Goal: Task Accomplishment & Management: Use online tool/utility

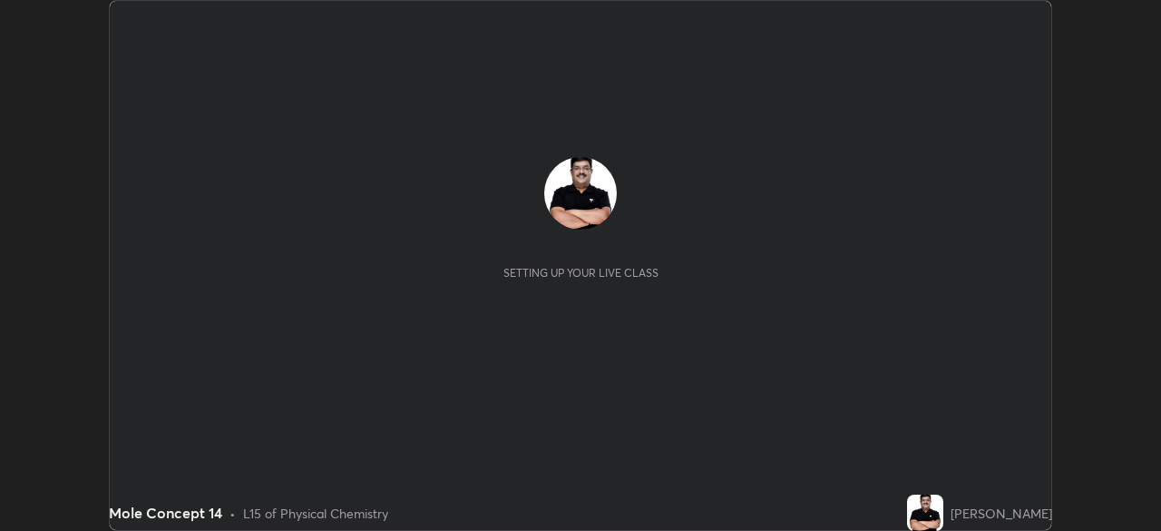
scroll to position [531, 1160]
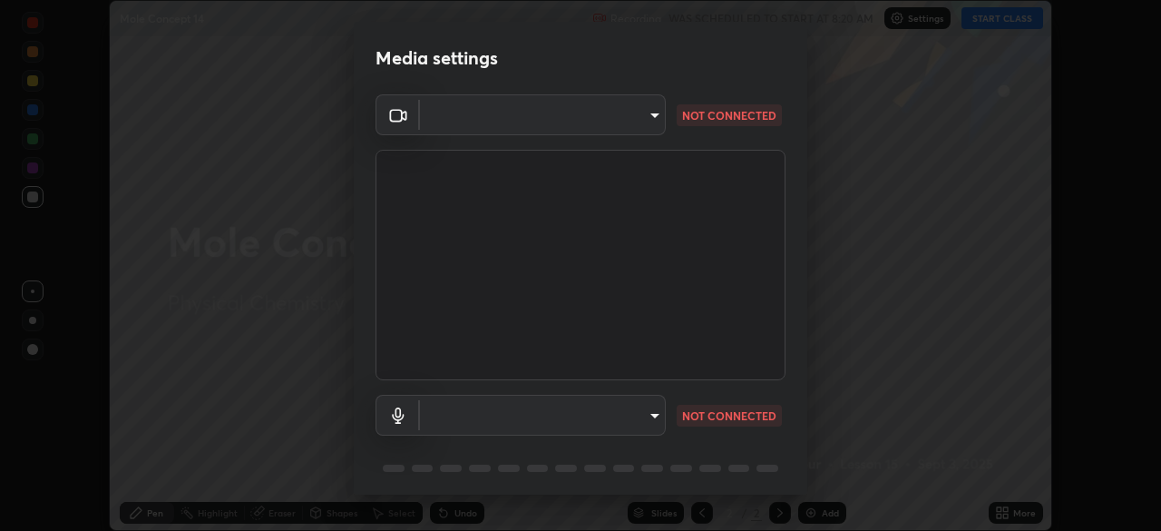
type input "495e9aafafa99ab02b2630cd73316b4ffac4e6b0a44c495734db4bb24564e739"
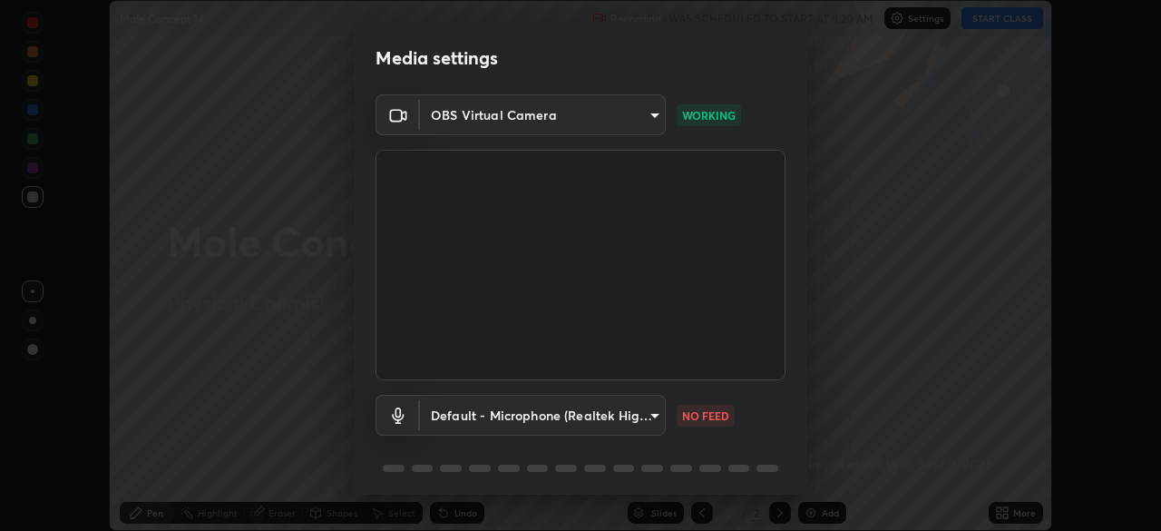
click at [648, 416] on body "Erase all Mole Concept 14 Recording WAS SCHEDULED TO START AT 8:20 AM Settings …" at bounding box center [580, 265] width 1161 height 531
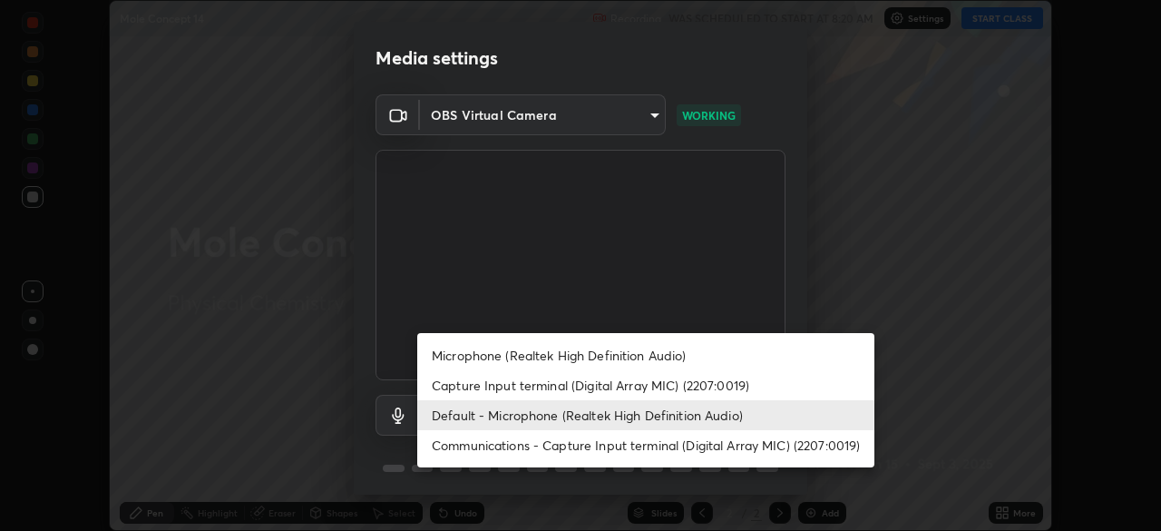
click at [662, 348] on li "Microphone (Realtek High Definition Audio)" at bounding box center [645, 355] width 457 height 30
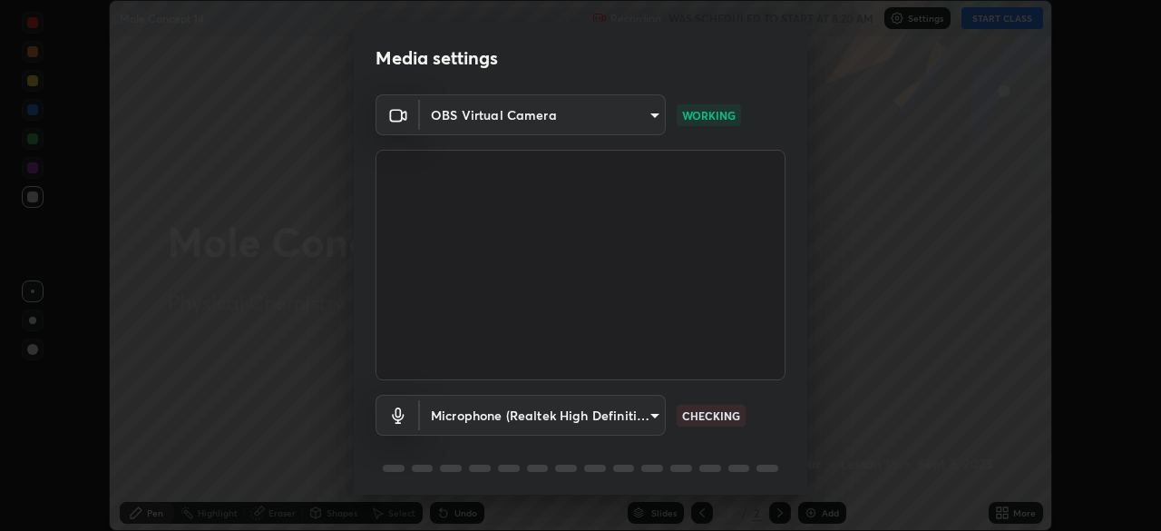
click at [638, 424] on body "Erase all Mole Concept 14 Recording WAS SCHEDULED TO START AT 8:20 AM Settings …" at bounding box center [580, 265] width 1161 height 531
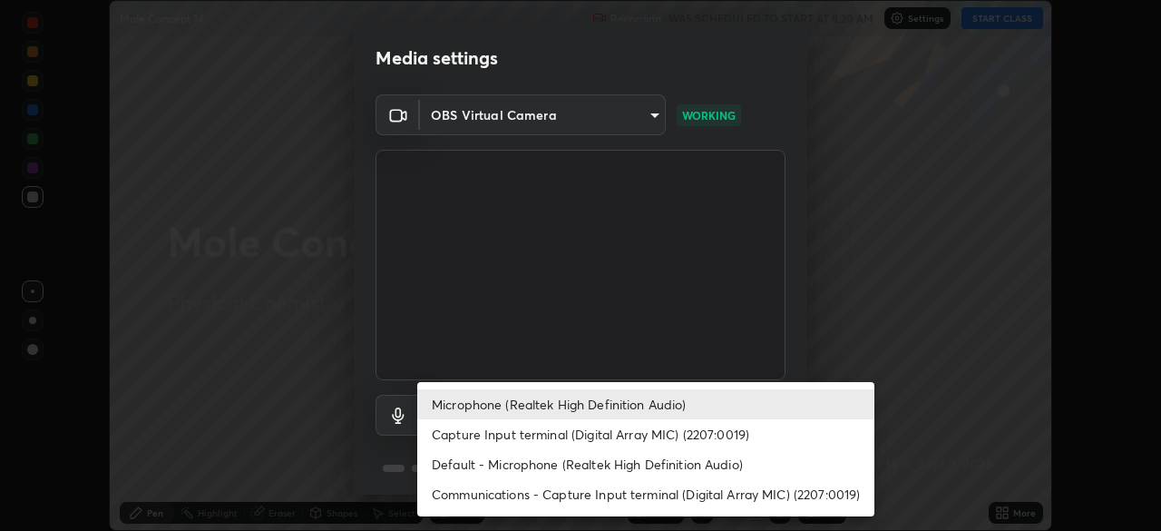
click at [641, 475] on li "Default - Microphone (Realtek High Definition Audio)" at bounding box center [645, 464] width 457 height 30
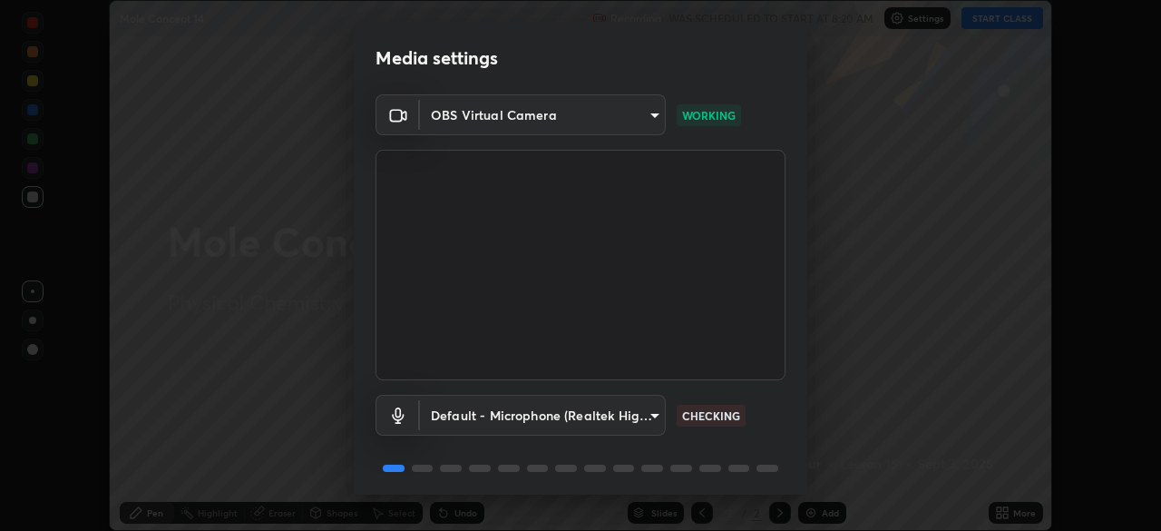
click at [637, 410] on body "Erase all Mole Concept 14 Recording WAS SCHEDULED TO START AT 8:20 AM Settings …" at bounding box center [580, 265] width 1161 height 531
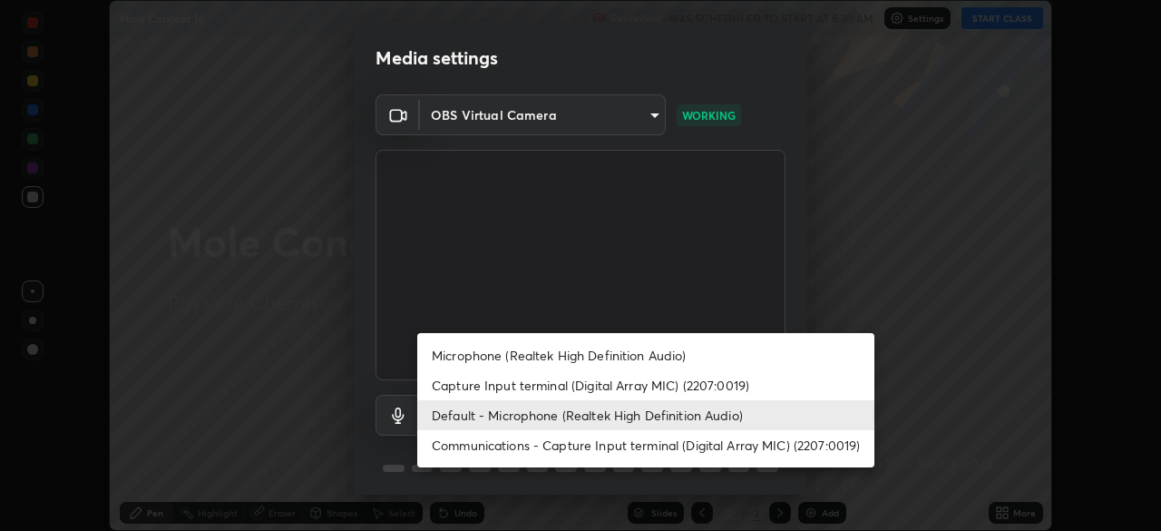
click at [796, 300] on div at bounding box center [580, 265] width 1161 height 531
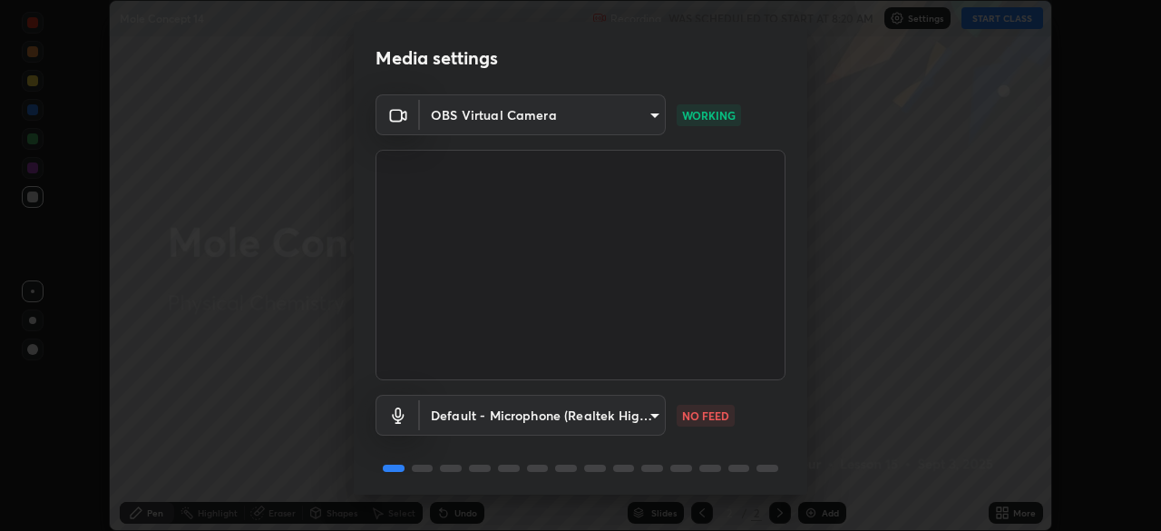
click at [656, 412] on body "Erase all Mole Concept 14 Recording WAS SCHEDULED TO START AT 8:20 AM Settings …" at bounding box center [580, 265] width 1161 height 531
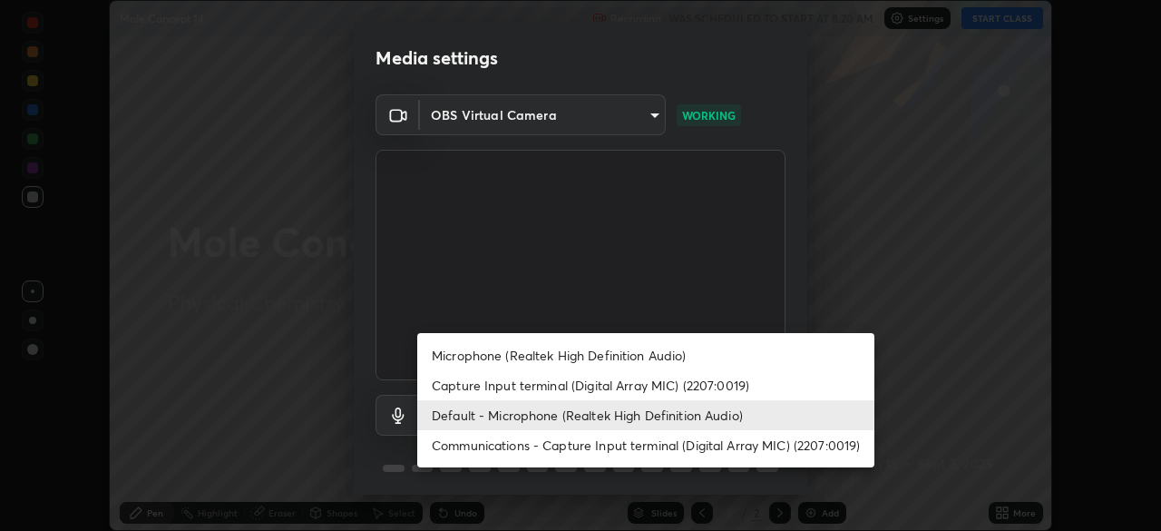
click at [668, 358] on li "Microphone (Realtek High Definition Audio)" at bounding box center [645, 355] width 457 height 30
type input "596642b751d8d0027b016c771bf2e341865489ee3c6395a207e1f5bbaf1c2065"
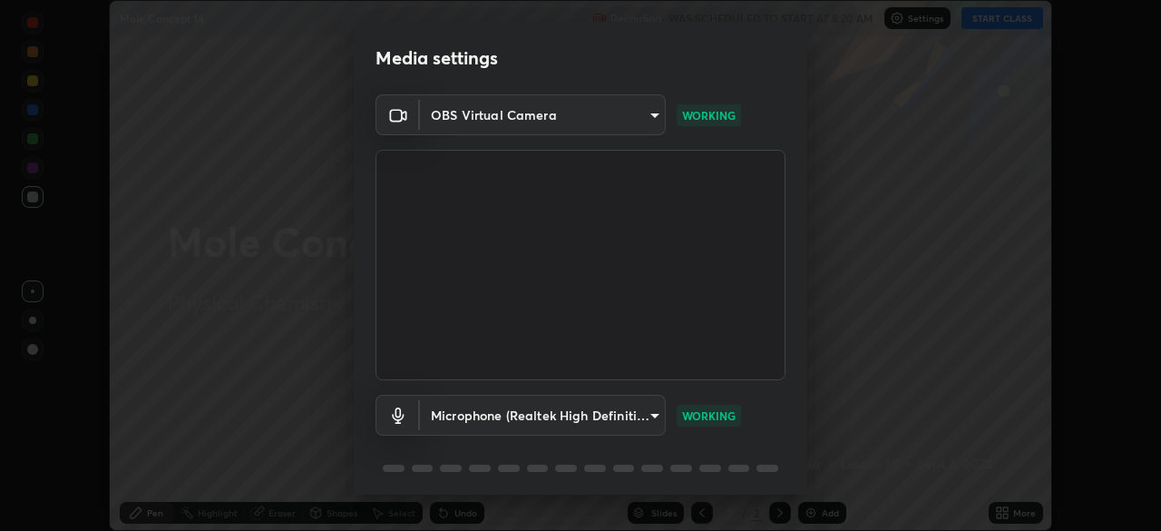
scroll to position [64, 0]
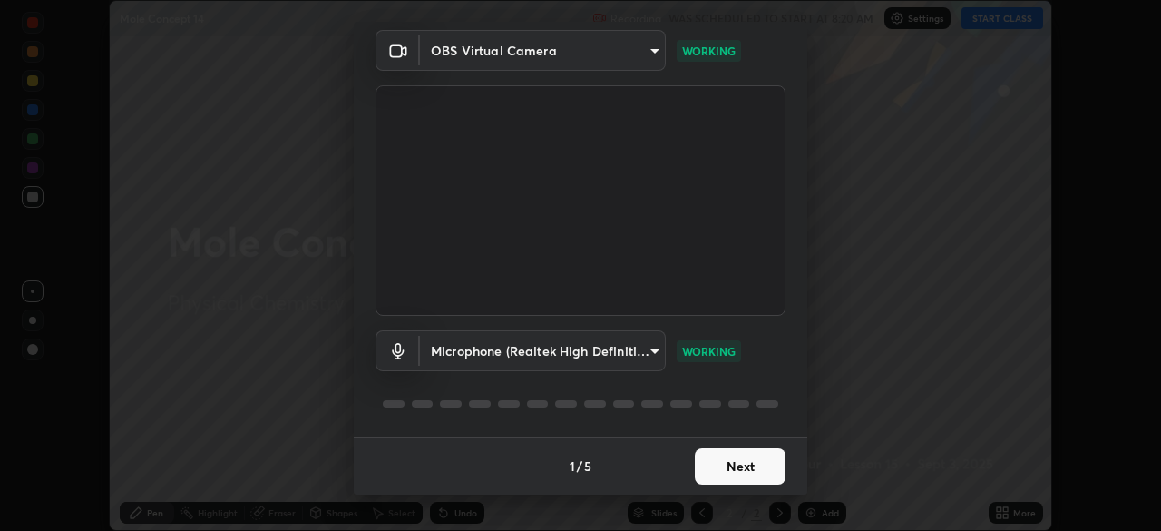
click at [747, 466] on button "Next" at bounding box center [740, 466] width 91 height 36
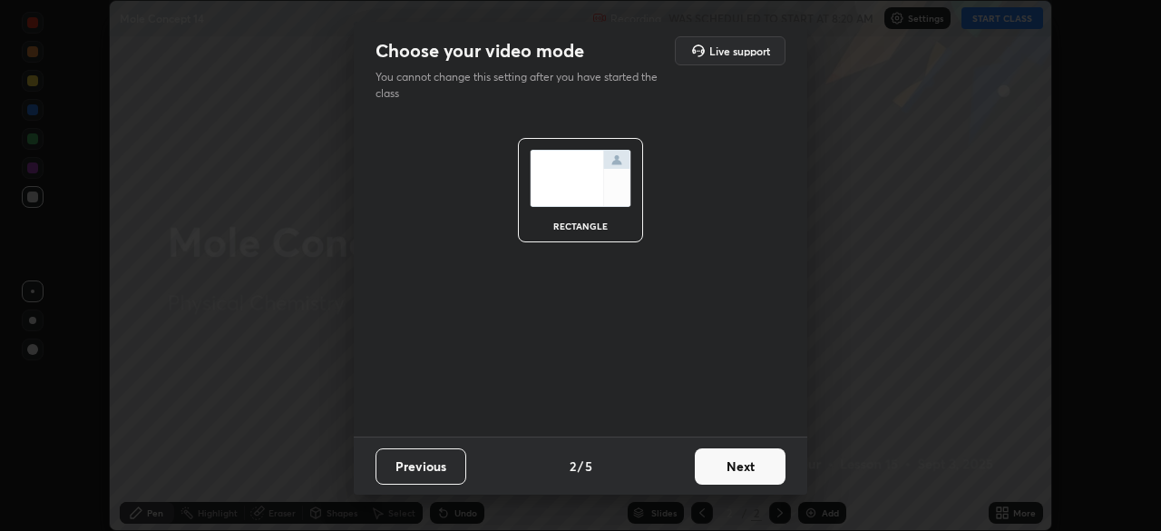
click at [751, 474] on button "Next" at bounding box center [740, 466] width 91 height 36
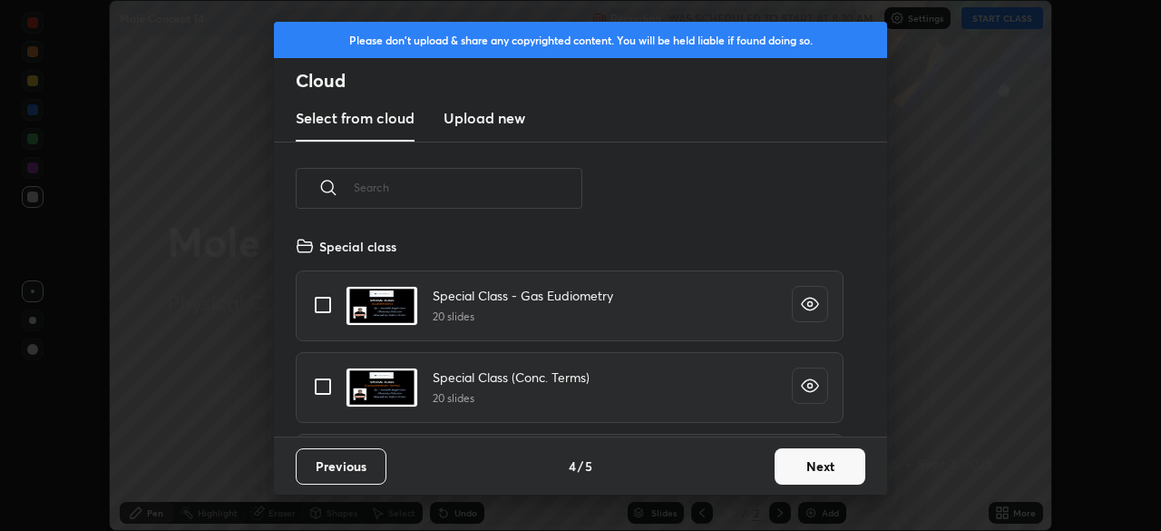
click at [813, 474] on button "Next" at bounding box center [820, 466] width 91 height 36
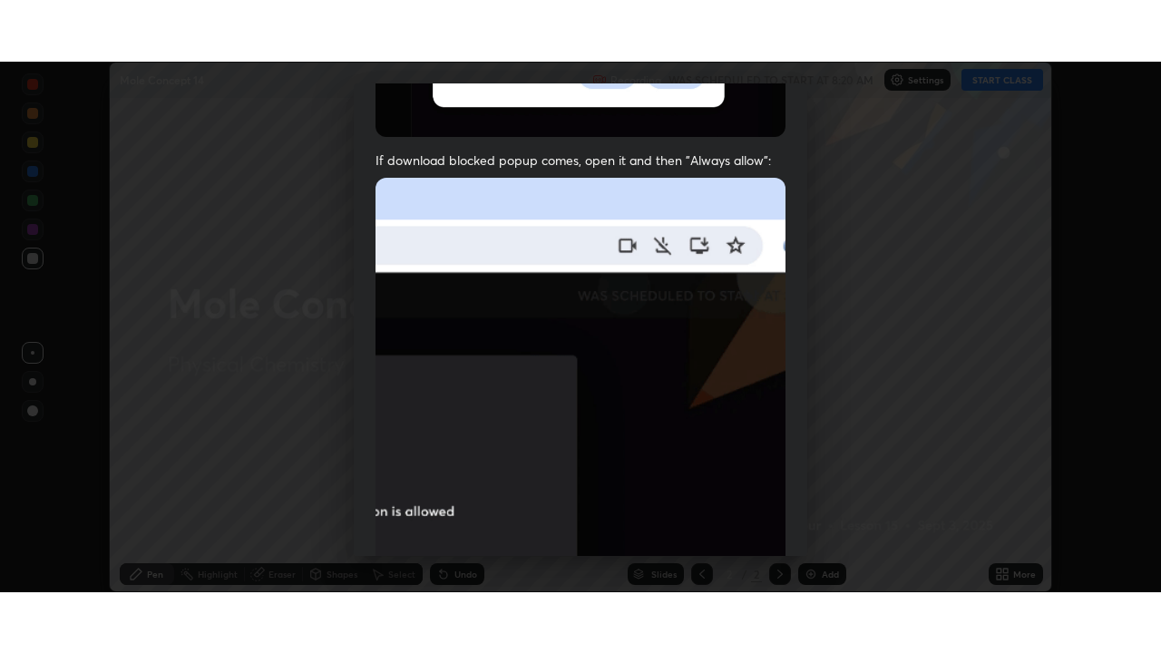
scroll to position [434, 0]
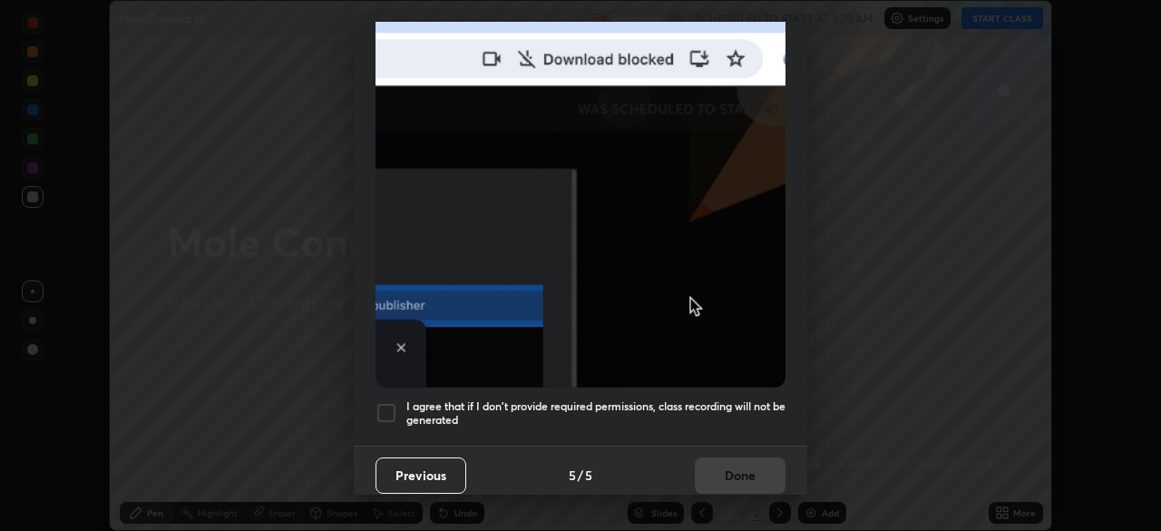
click at [383, 406] on div at bounding box center [387, 413] width 22 height 22
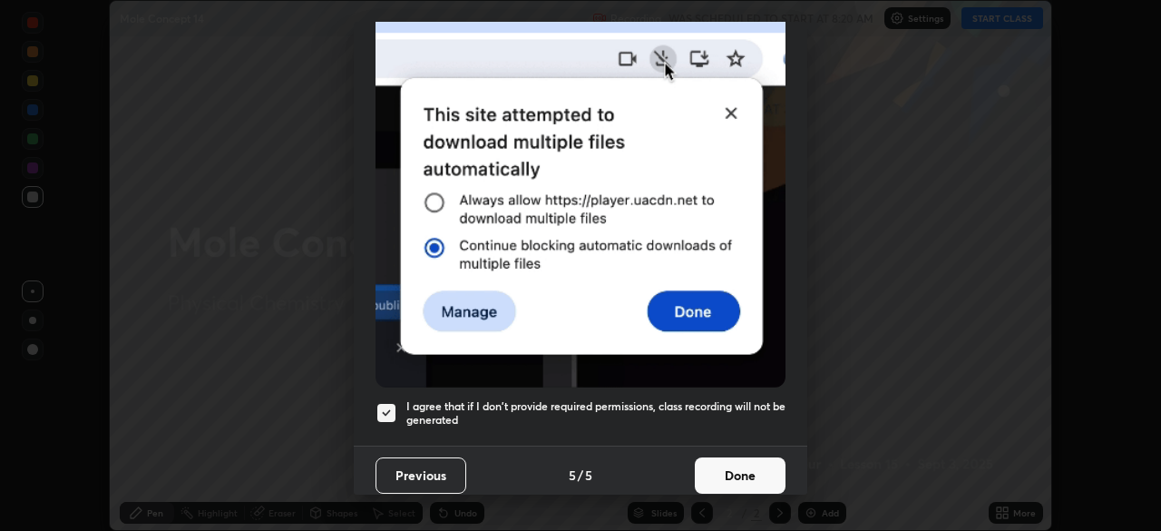
click at [717, 470] on button "Done" at bounding box center [740, 475] width 91 height 36
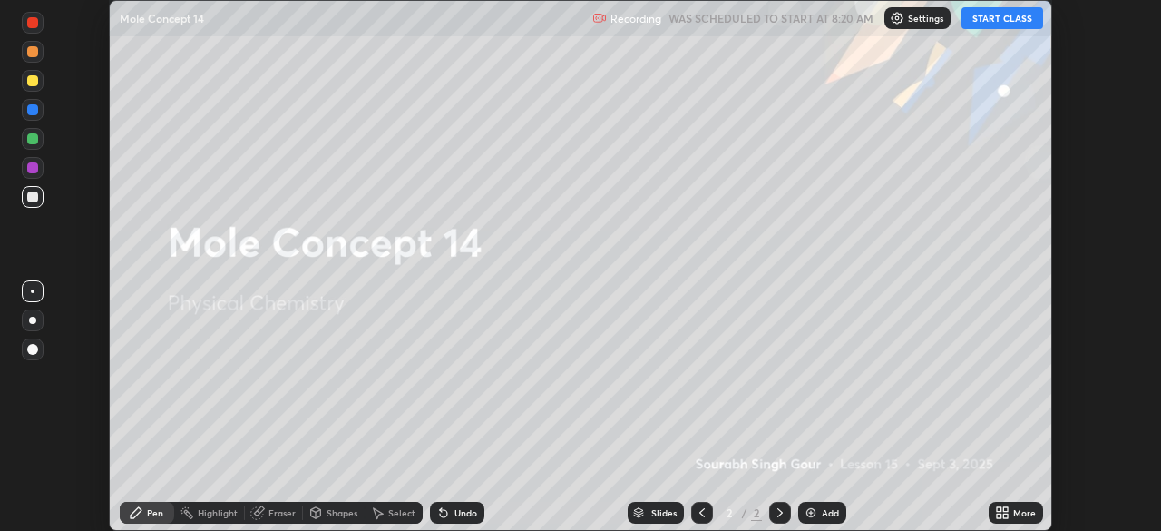
click at [1001, 22] on button "START CLASS" at bounding box center [1002, 18] width 82 height 22
click at [1010, 520] on div "More" at bounding box center [1016, 513] width 54 height 22
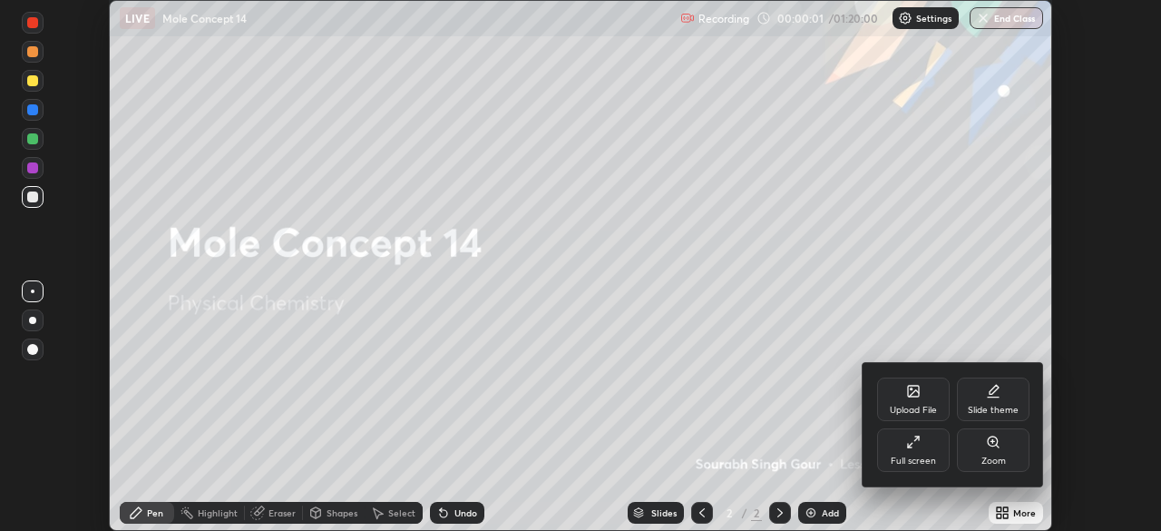
click at [924, 460] on div "Full screen" at bounding box center [913, 460] width 45 height 9
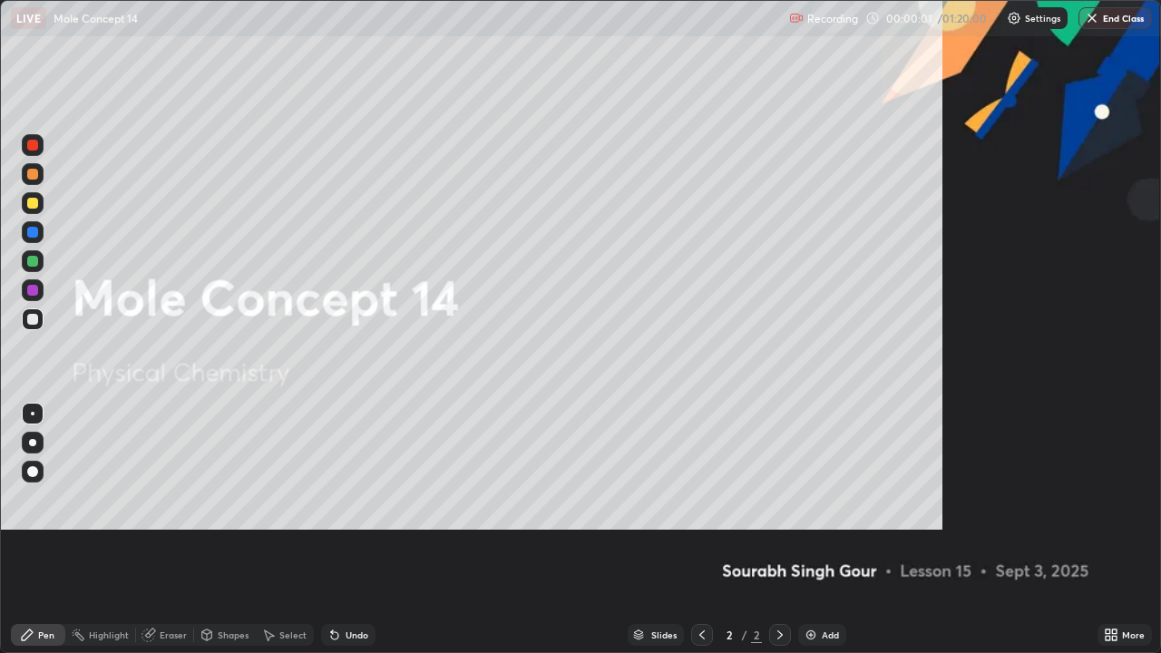
scroll to position [653, 1161]
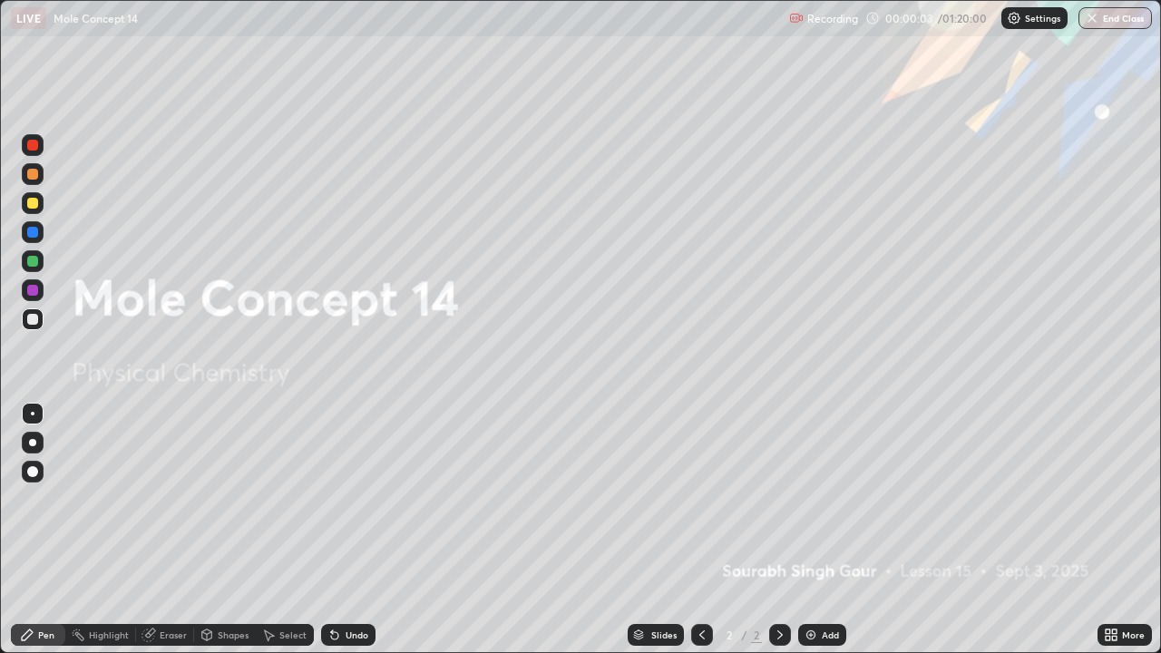
click at [815, 530] on img at bounding box center [811, 635] width 15 height 15
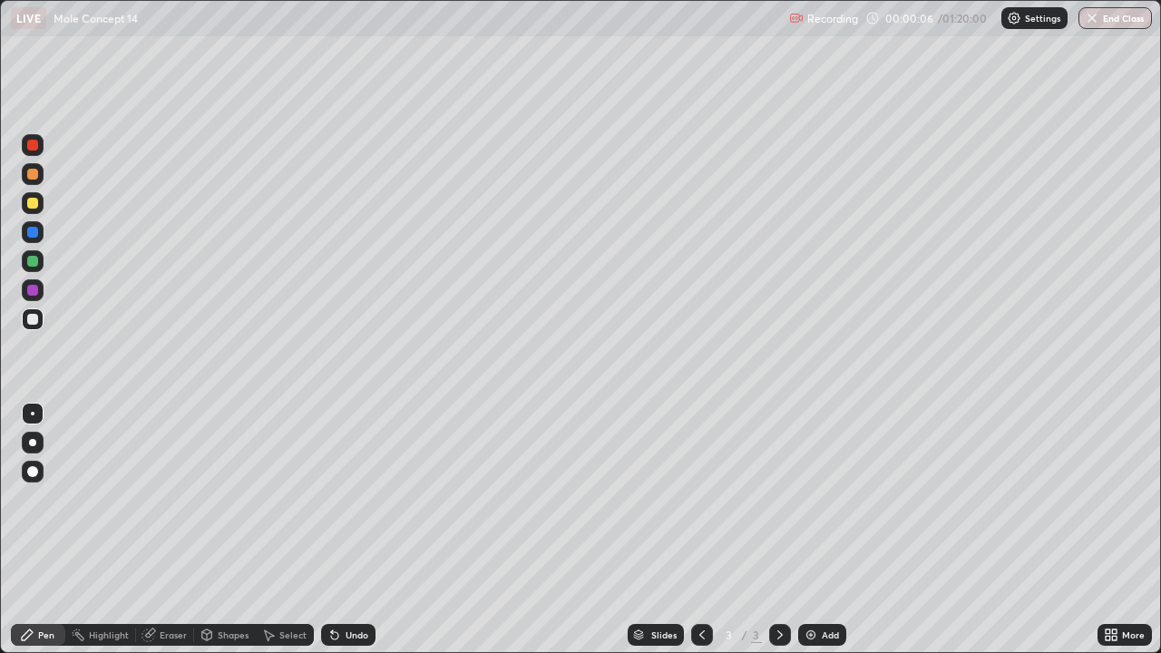
click at [41, 444] on div at bounding box center [33, 443] width 22 height 22
click at [36, 207] on div at bounding box center [32, 203] width 11 height 11
click at [353, 530] on div "Undo" at bounding box center [348, 635] width 54 height 22
click at [346, 530] on div "Undo" at bounding box center [348, 635] width 54 height 22
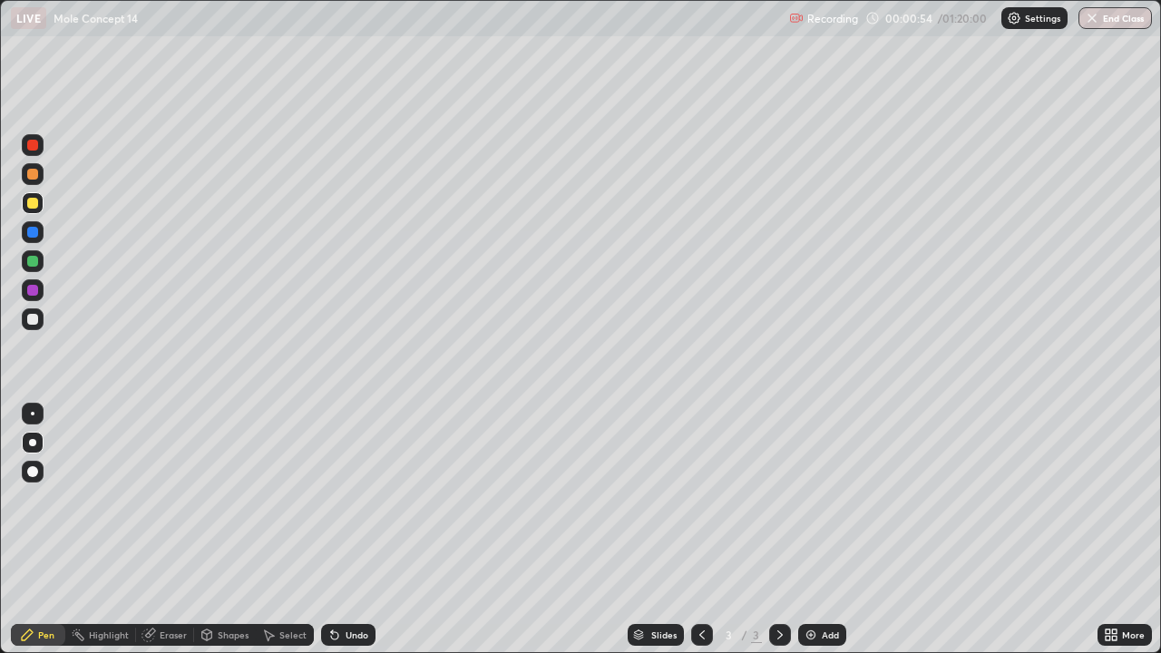
click at [347, 530] on div "Undo" at bounding box center [348, 635] width 54 height 22
click at [349, 530] on div "Undo" at bounding box center [348, 635] width 54 height 22
click at [35, 316] on div at bounding box center [32, 319] width 11 height 11
click at [806, 530] on img at bounding box center [811, 635] width 15 height 15
click at [331, 530] on icon at bounding box center [334, 635] width 7 height 7
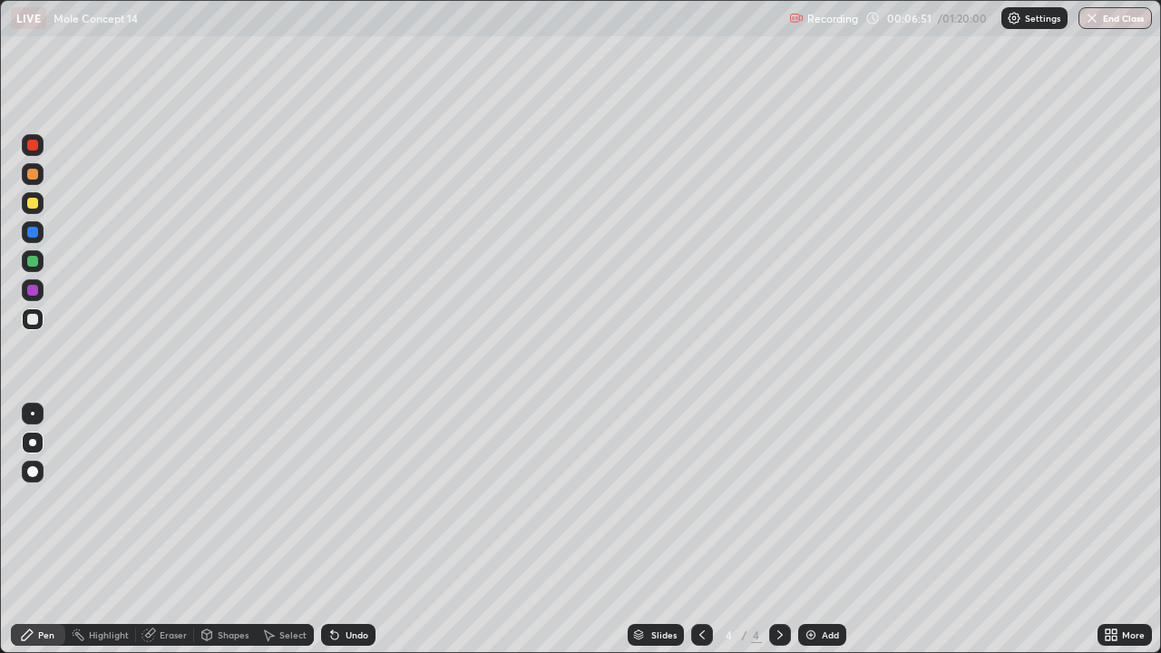
click at [328, 530] on icon at bounding box center [334, 635] width 15 height 15
click at [323, 530] on div "Undo" at bounding box center [348, 635] width 54 height 22
click at [40, 205] on div at bounding box center [33, 203] width 22 height 22
click at [366, 530] on div "Undo" at bounding box center [348, 635] width 54 height 22
click at [368, 530] on div "Undo" at bounding box center [348, 635] width 54 height 22
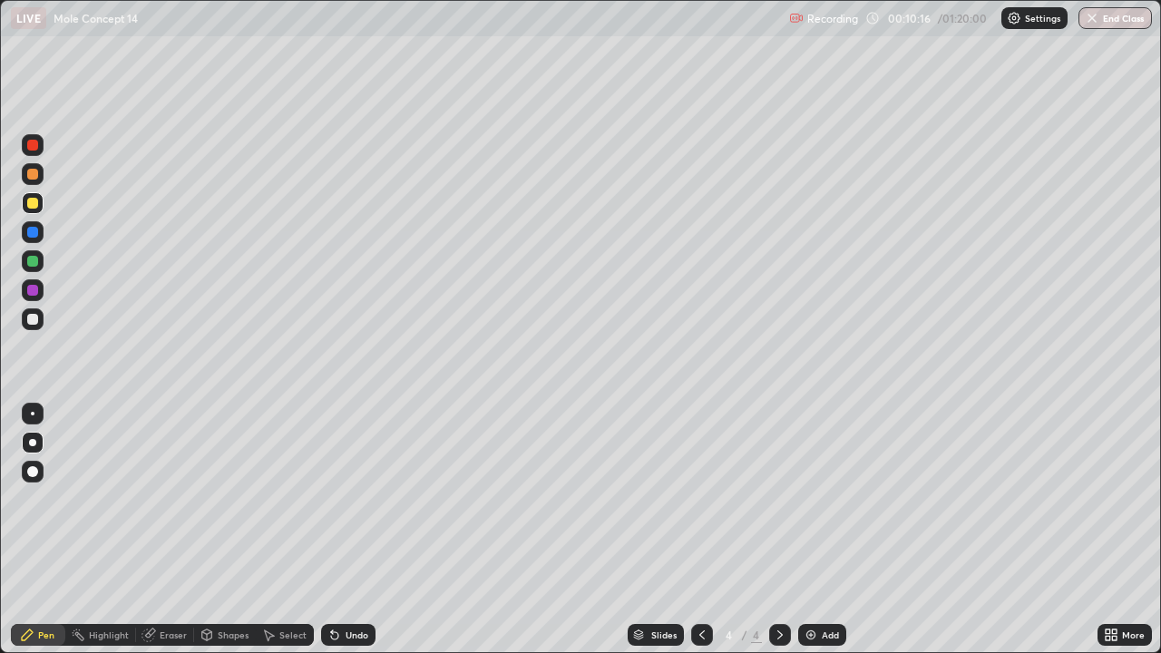
click at [355, 530] on div "Undo" at bounding box center [348, 635] width 54 height 22
click at [810, 530] on img at bounding box center [811, 635] width 15 height 15
click at [31, 322] on div at bounding box center [32, 319] width 11 height 11
click at [818, 530] on div "Add" at bounding box center [822, 635] width 48 height 22
click at [34, 201] on div at bounding box center [32, 203] width 11 height 11
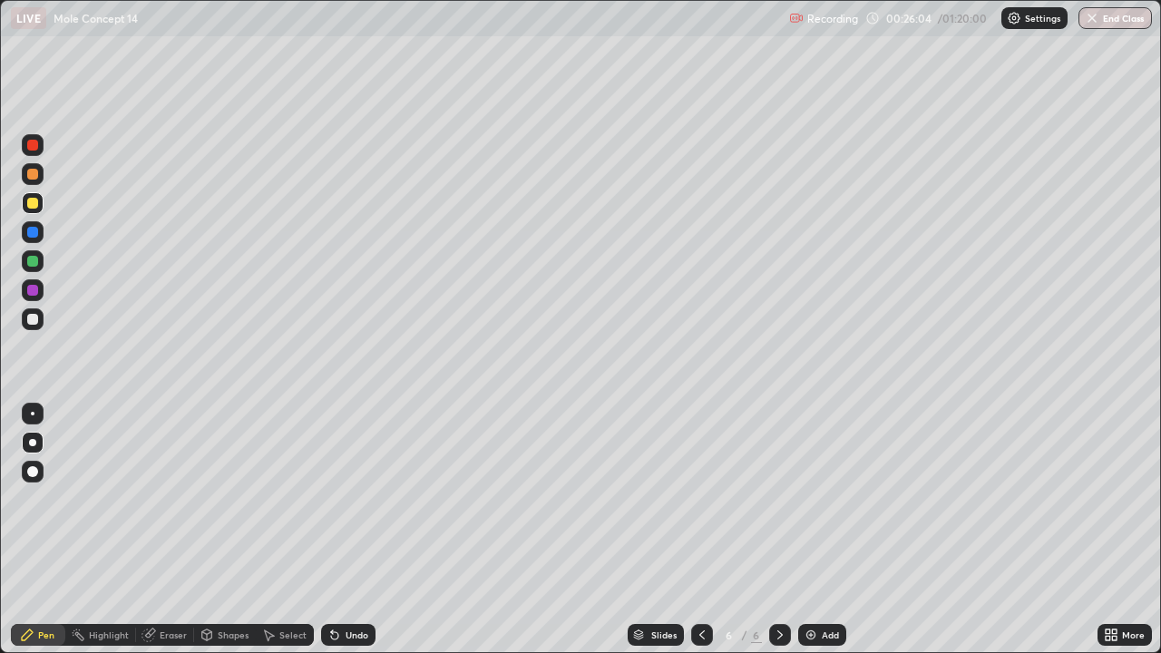
click at [34, 318] on div at bounding box center [32, 319] width 11 height 11
click at [815, 530] on div "Add" at bounding box center [822, 635] width 48 height 22
click at [33, 211] on div at bounding box center [33, 203] width 22 height 22
click at [34, 314] on div at bounding box center [32, 319] width 11 height 11
click at [813, 530] on div "Add" at bounding box center [822, 635] width 48 height 22
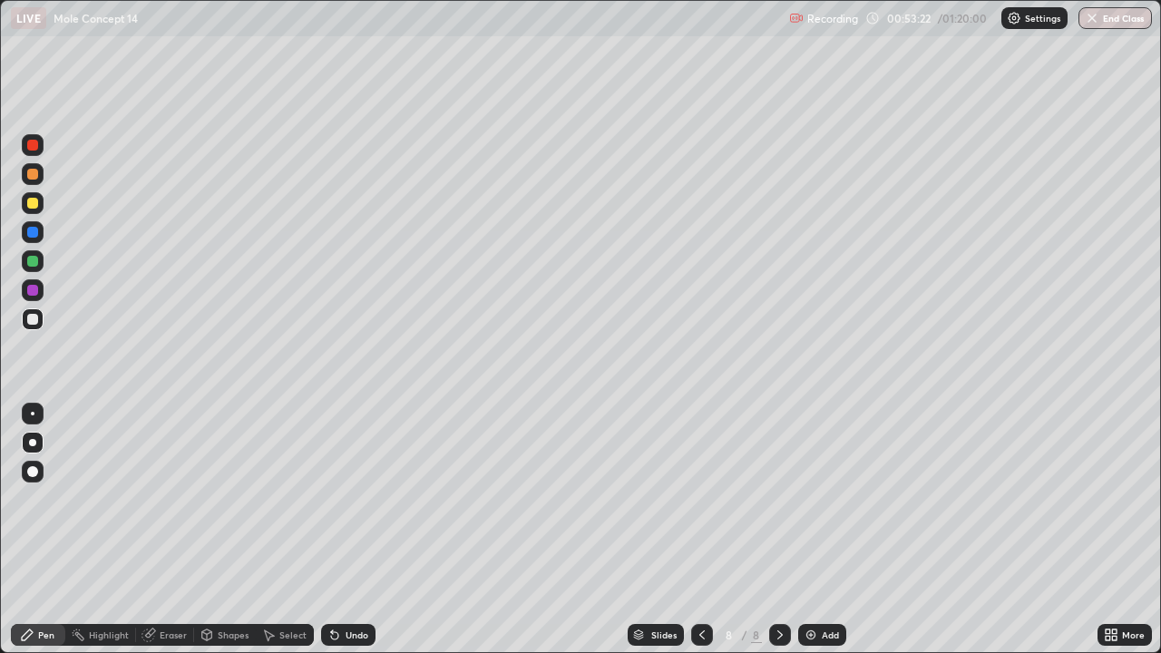
click at [822, 530] on div "Add" at bounding box center [822, 635] width 48 height 22
click at [35, 205] on div at bounding box center [32, 203] width 11 height 11
click at [175, 530] on div "Eraser" at bounding box center [173, 634] width 27 height 9
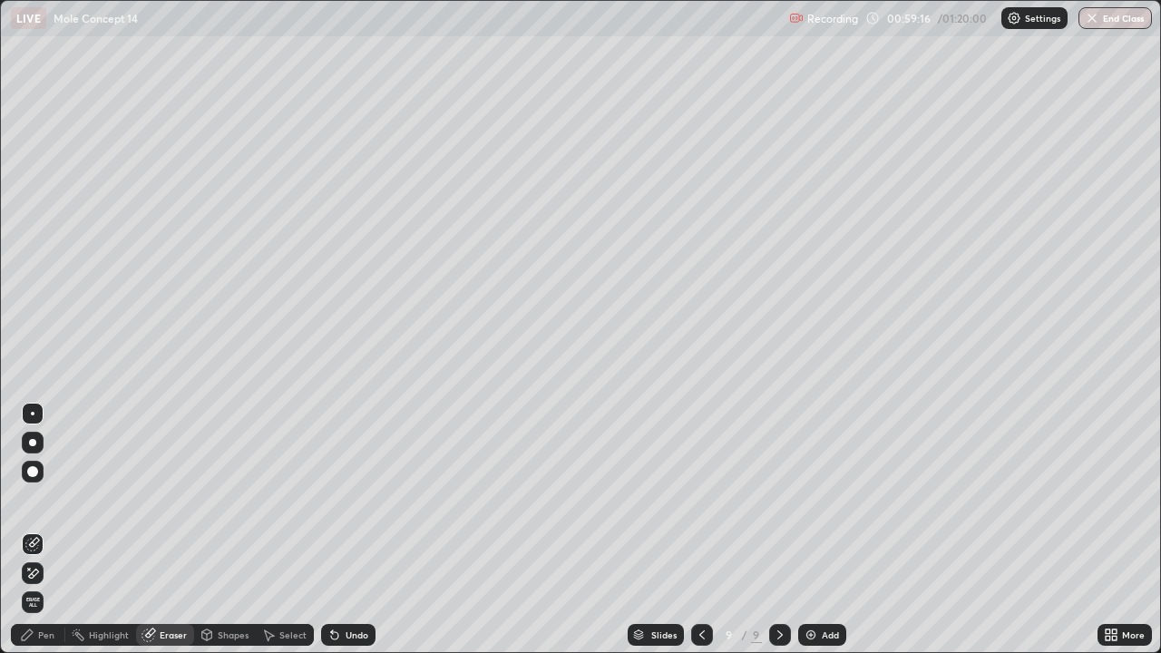
click at [48, 530] on div "Pen" at bounding box center [46, 634] width 16 height 9
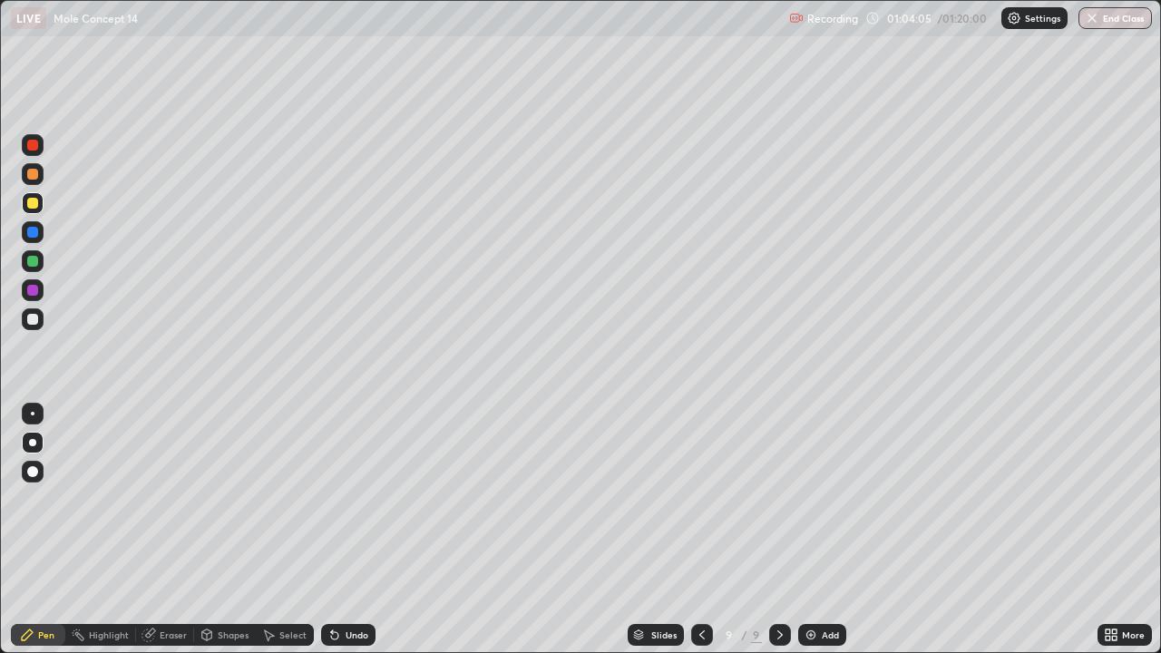
click at [170, 530] on div "Eraser" at bounding box center [173, 634] width 27 height 9
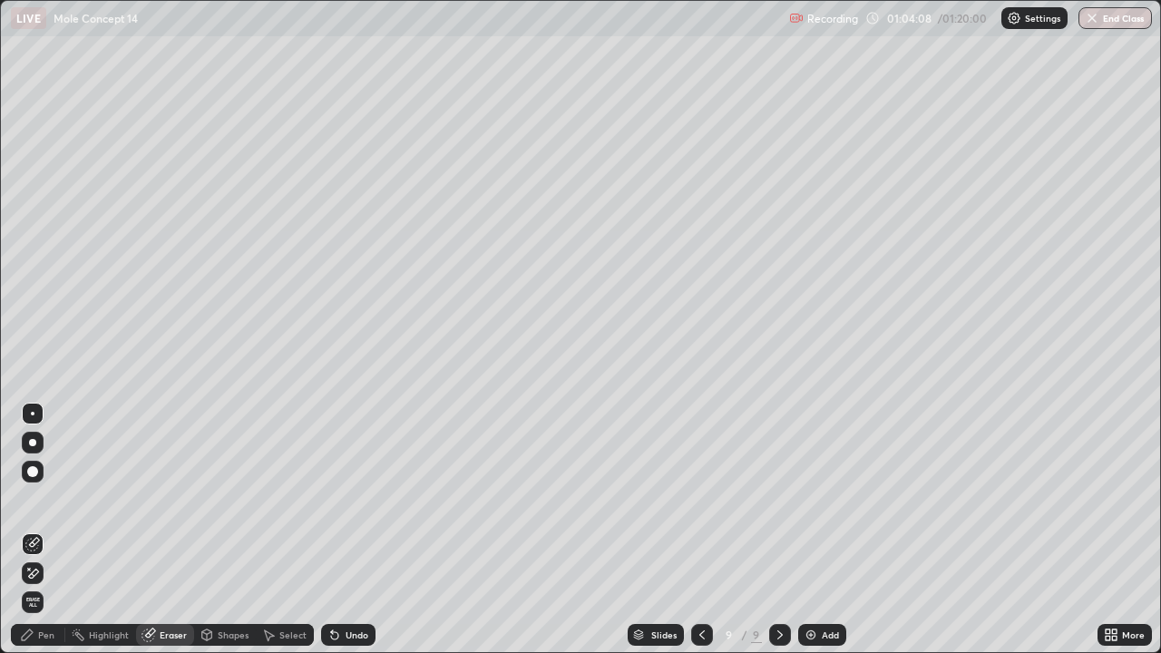
click at [53, 530] on div "Pen" at bounding box center [46, 634] width 16 height 9
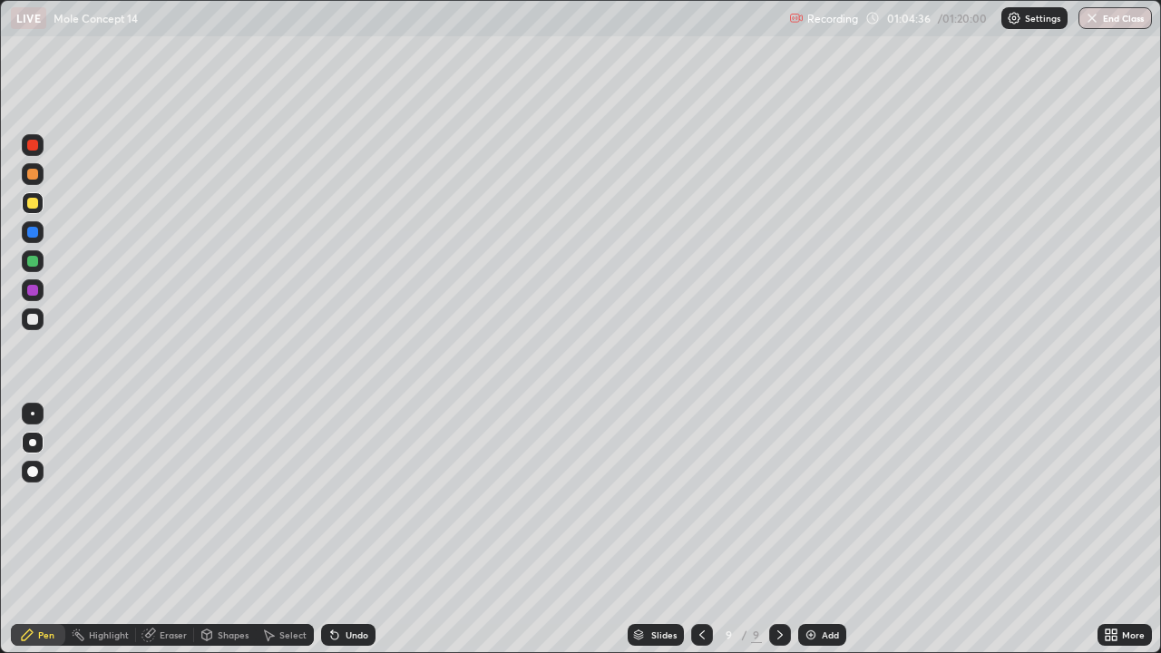
click at [649, 530] on div "Slides" at bounding box center [656, 635] width 56 height 22
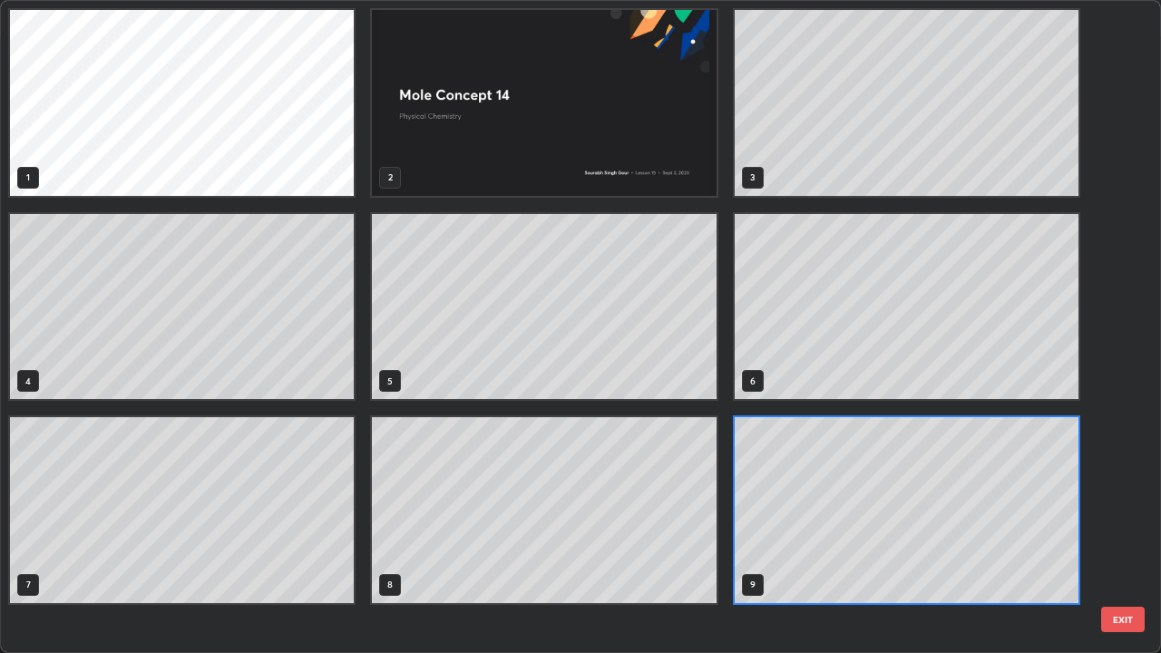
click at [646, 530] on div "1 2 3 4 5 6 7 8 9" at bounding box center [564, 326] width 1127 height 651
click at [1118, 530] on button "EXIT" at bounding box center [1123, 619] width 44 height 25
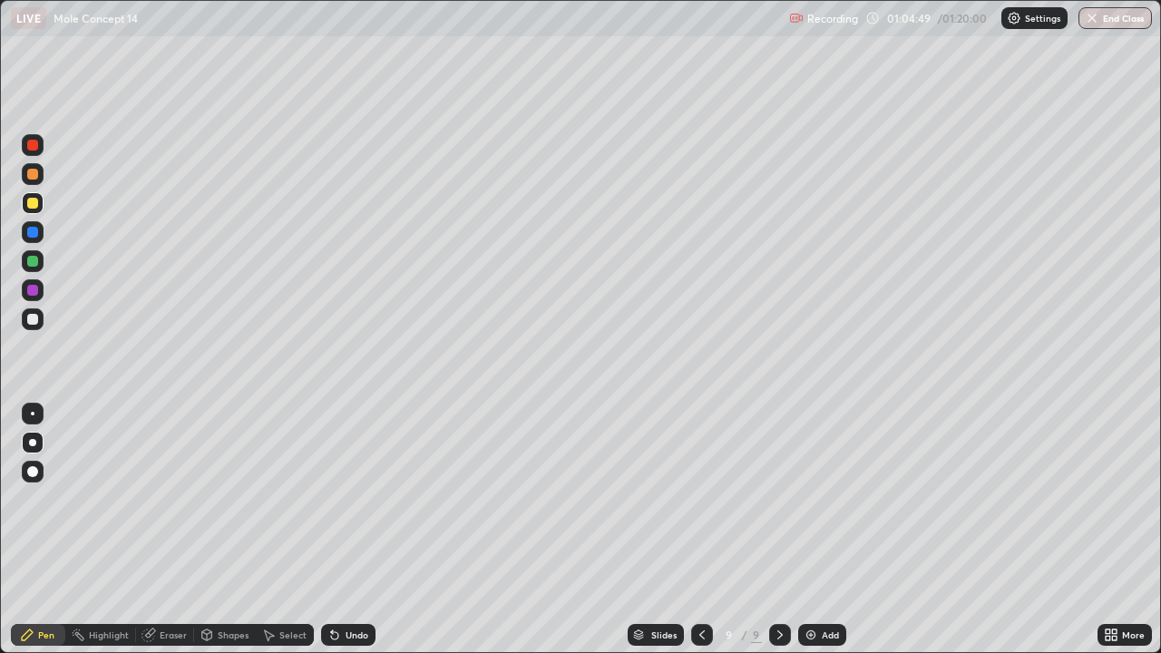
click at [700, 530] on icon at bounding box center [702, 635] width 15 height 15
click at [756, 530] on div "9" at bounding box center [756, 635] width 11 height 16
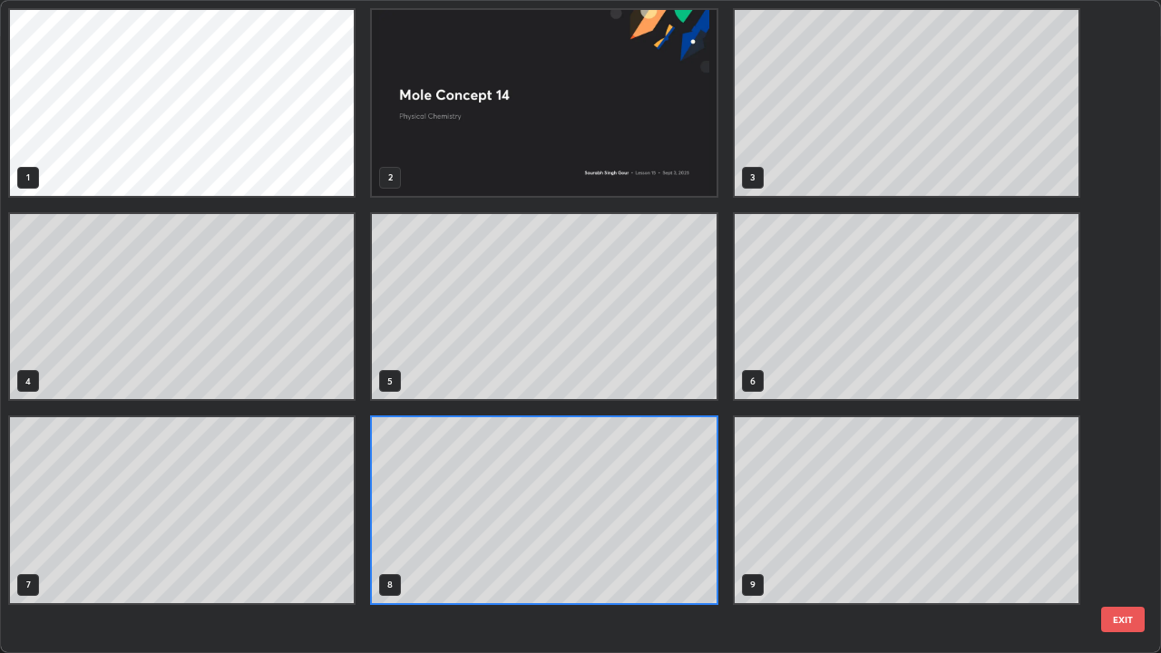
click at [1122, 530] on button "EXIT" at bounding box center [1123, 619] width 44 height 25
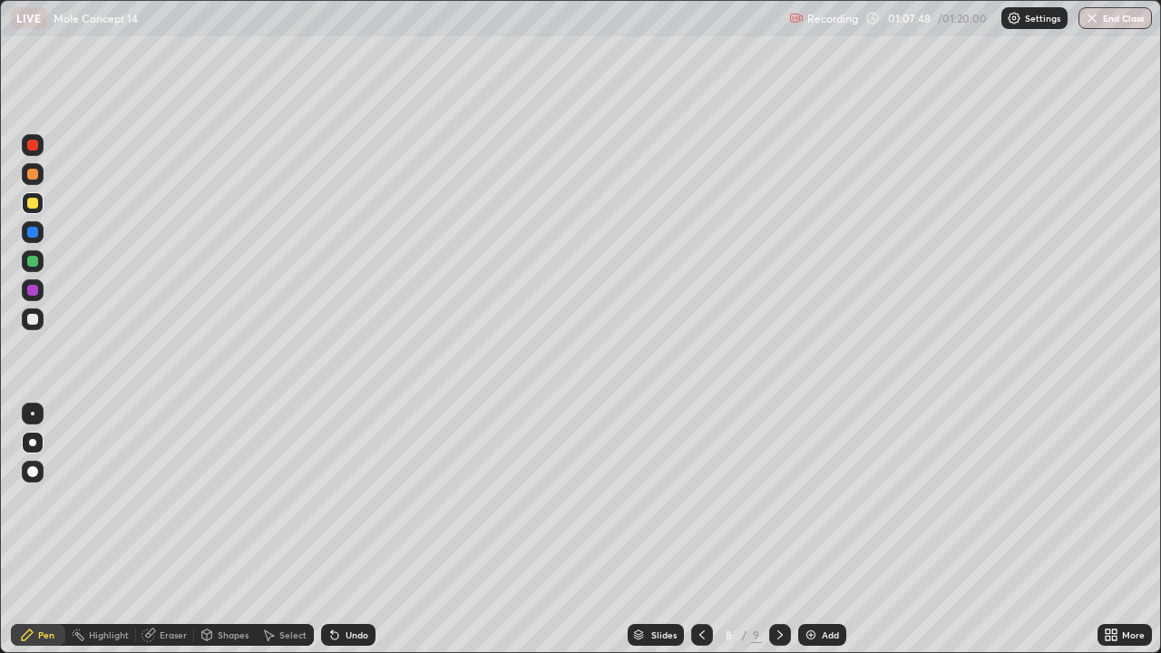
click at [777, 530] on icon at bounding box center [780, 635] width 15 height 15
click at [786, 530] on div at bounding box center [780, 635] width 22 height 22
click at [806, 530] on img at bounding box center [811, 635] width 15 height 15
click at [42, 316] on div at bounding box center [33, 319] width 22 height 22
click at [35, 207] on div at bounding box center [32, 203] width 11 height 11
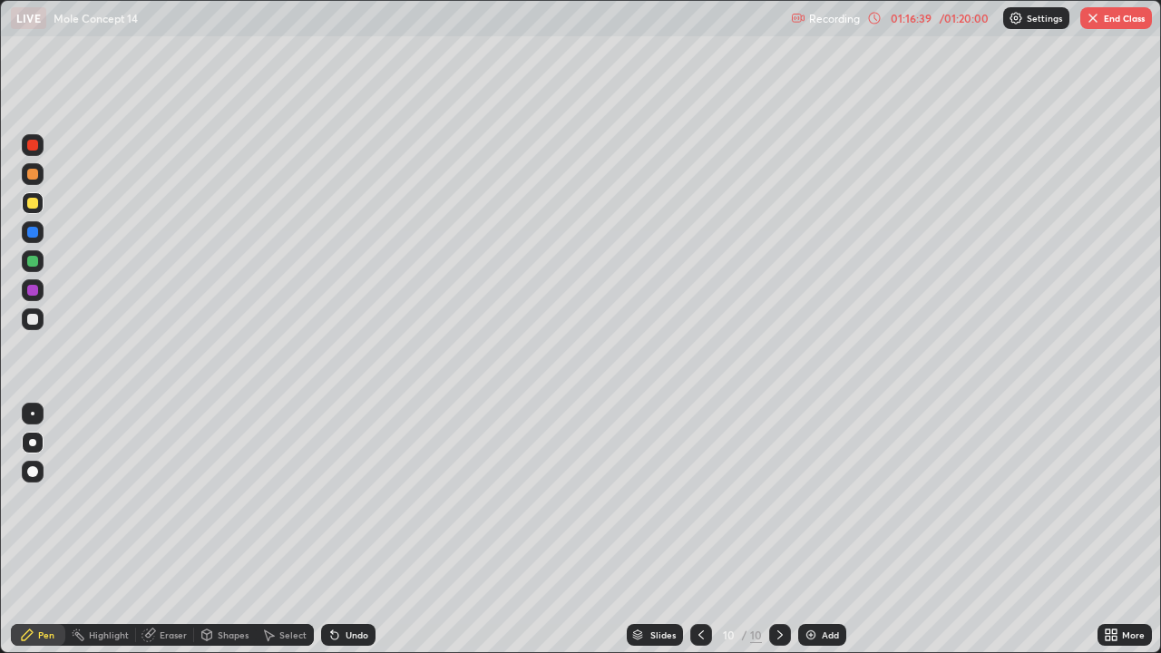
click at [1108, 22] on button "End Class" at bounding box center [1116, 18] width 72 height 22
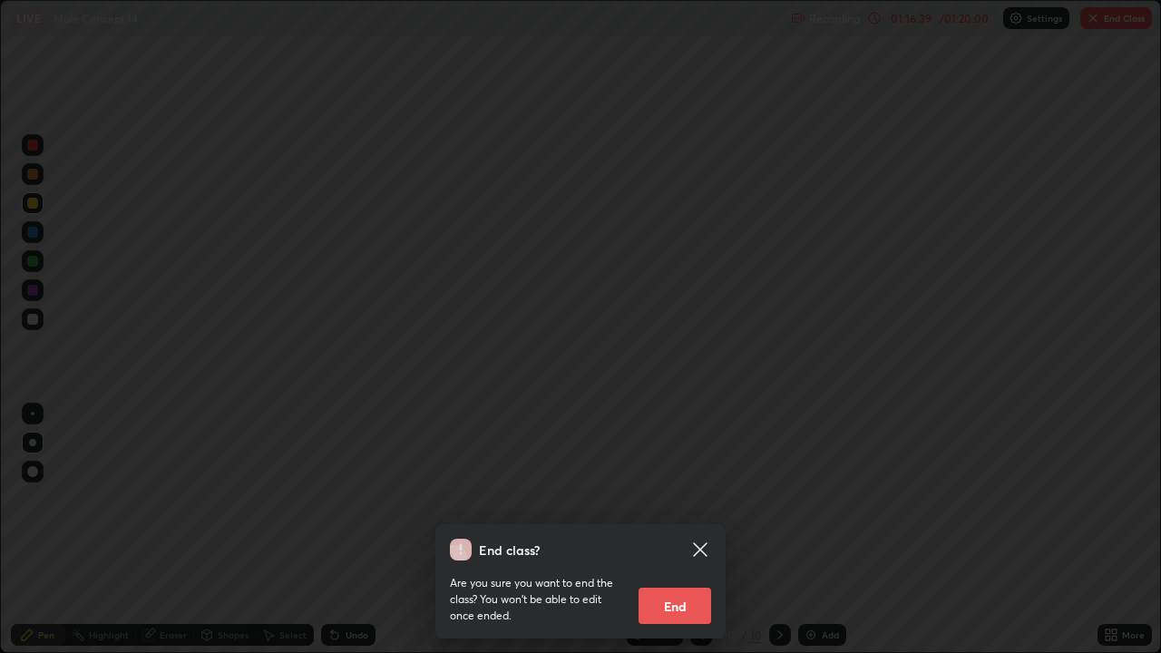
click at [806, 530] on div "End class? Are you sure you want to end the class? You won’t be able to edit on…" at bounding box center [580, 326] width 1161 height 653
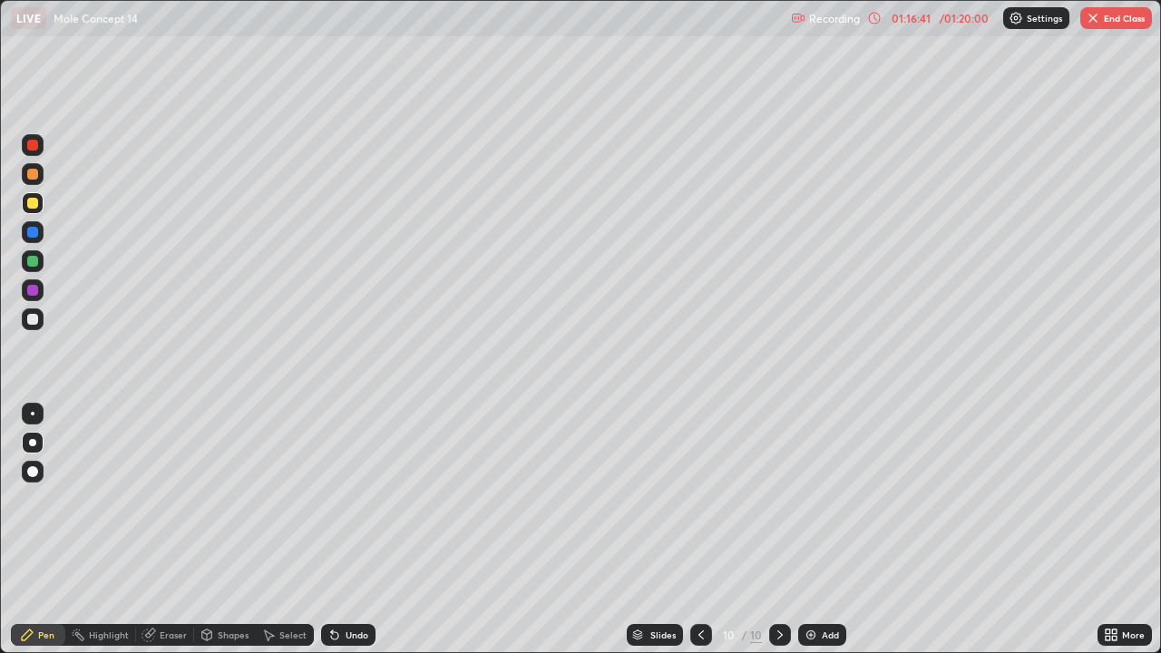
click at [1108, 24] on button "End Class" at bounding box center [1116, 18] width 72 height 22
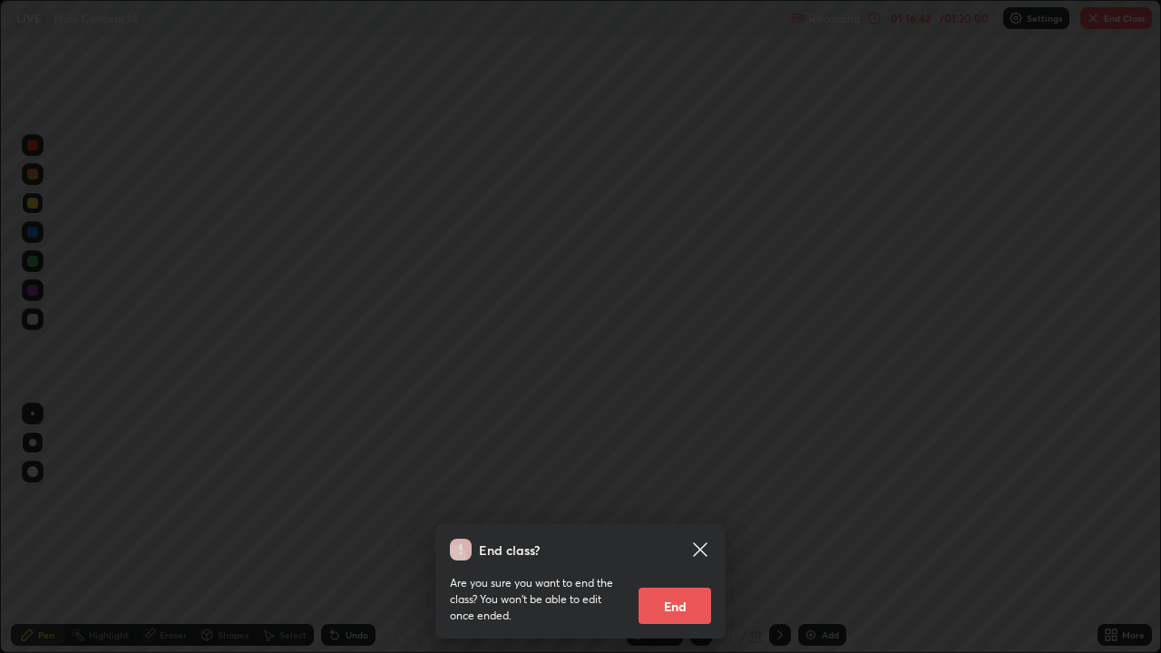
click at [687, 530] on button "End" at bounding box center [675, 606] width 73 height 36
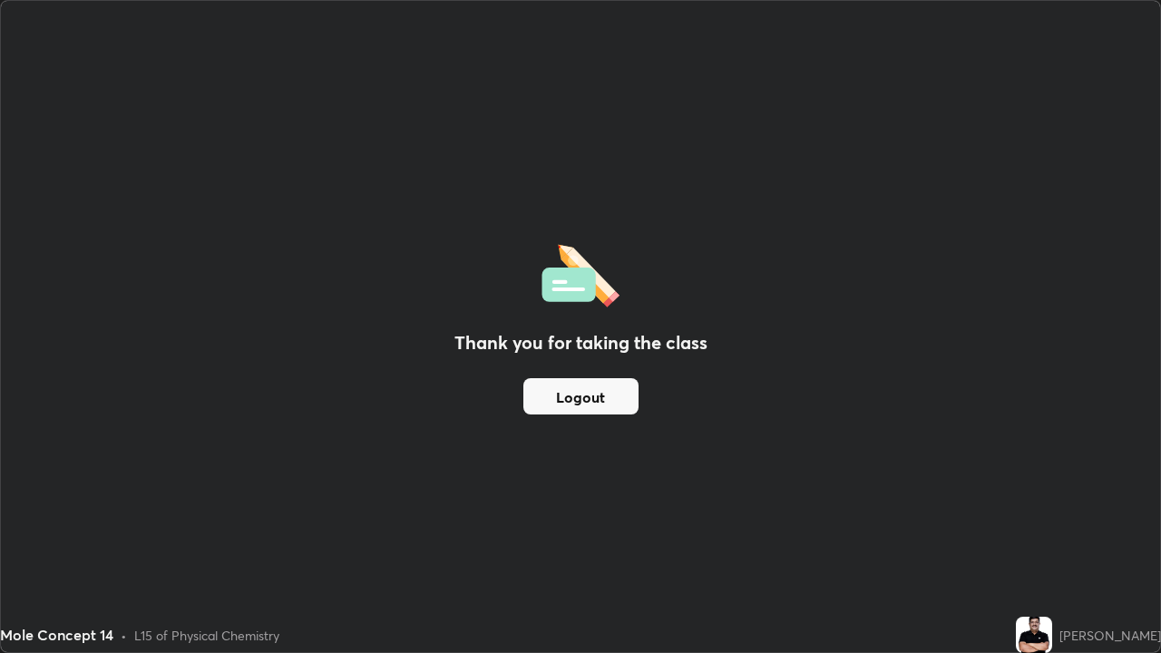
click at [630, 400] on button "Logout" at bounding box center [580, 396] width 115 height 36
